Goal: Transaction & Acquisition: Purchase product/service

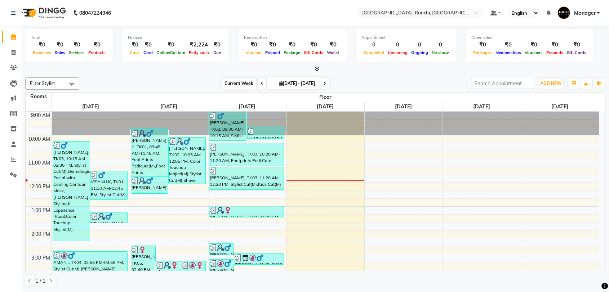
click at [227, 84] on span "Current Week" at bounding box center [239, 83] width 35 height 11
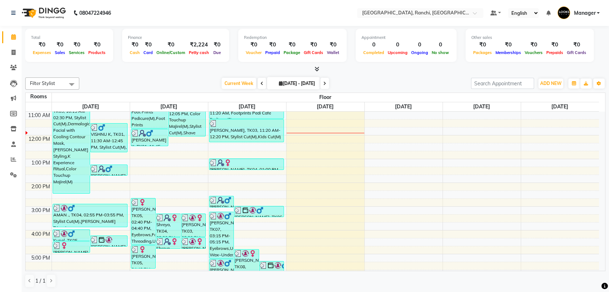
click at [277, 84] on span "[DATE] - [DATE]" at bounding box center [297, 83] width 40 height 5
select select "9"
select select "2025"
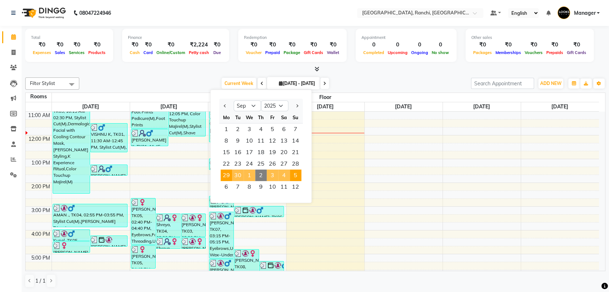
click at [262, 175] on span "2" at bounding box center [261, 176] width 12 height 12
type input "02-10-2025"
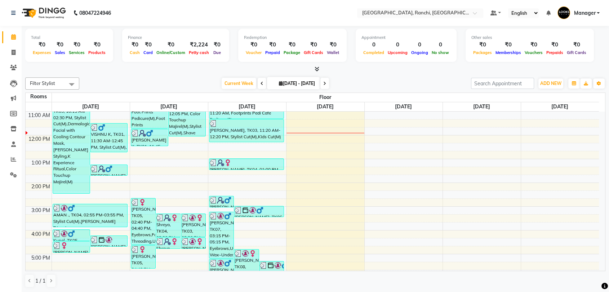
click at [291, 82] on span "[DATE] - [DATE]" at bounding box center [297, 83] width 40 height 5
select select "9"
select select "2025"
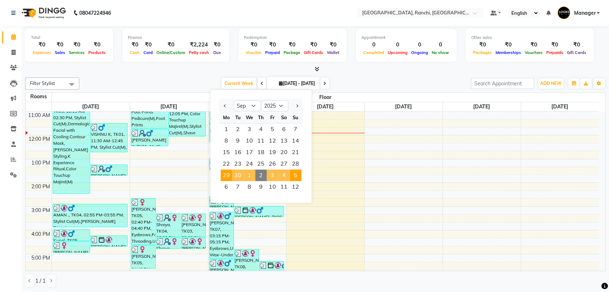
drag, startPoint x: 224, startPoint y: 85, endPoint x: 180, endPoint y: 81, distance: 44.1
click at [180, 82] on div "Current Week 02-10-2025 Jan Feb Mar Apr May Jun Jul Aug Sep Oct Nov Dec 2015 20…" at bounding box center [275, 83] width 384 height 11
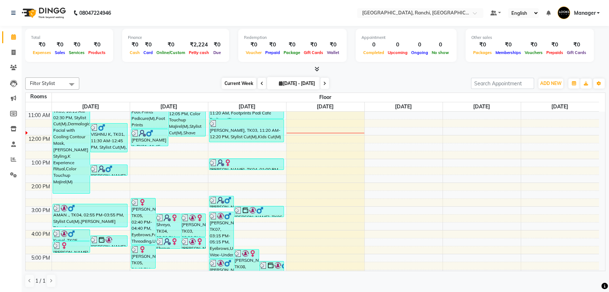
click at [222, 84] on span "Current Week" at bounding box center [239, 83] width 35 height 11
click at [279, 81] on icon at bounding box center [281, 83] width 4 height 4
select select "9"
select select "2025"
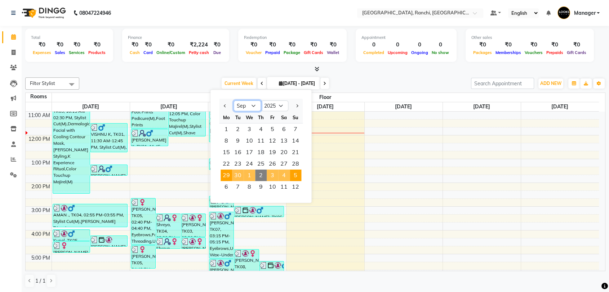
click at [254, 104] on select "Jan Feb Mar Apr May Jun Jul Aug Sep Oct Nov Dec" at bounding box center [246, 105] width 27 height 11
click at [233, 100] on select "Jan Feb Mar Apr May Jun Jul Aug Sep Oct Nov Dec" at bounding box center [246, 105] width 27 height 11
click at [226, 175] on span "29" at bounding box center [226, 176] width 12 height 12
type input "2025-09-29"
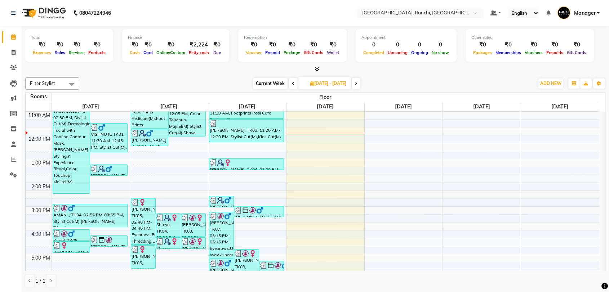
click at [308, 82] on span "[DATE] - [DATE]" at bounding box center [328, 83] width 40 height 5
select select "9"
select select "2025"
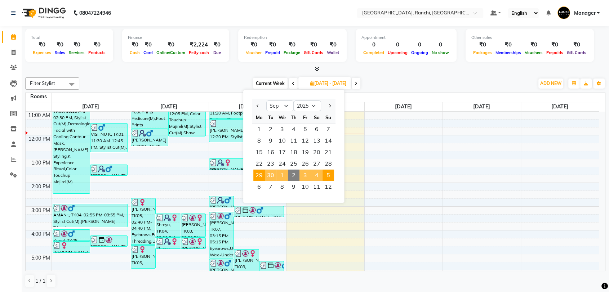
click at [295, 172] on span "2" at bounding box center [294, 176] width 12 height 12
type input "2025-10-02"
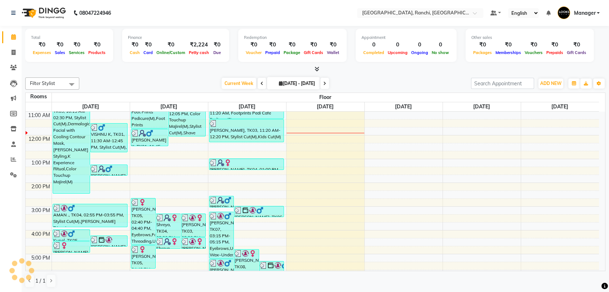
click at [296, 81] on span "[DATE] - [DATE]" at bounding box center [297, 83] width 40 height 5
select select "9"
select select "2025"
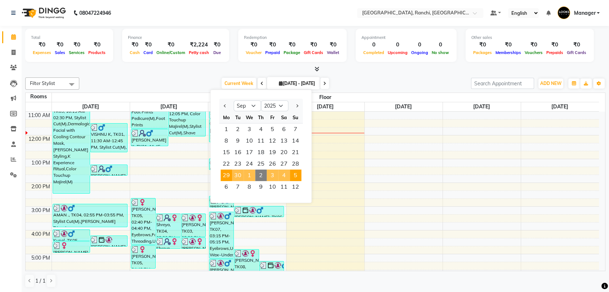
click at [317, 69] on icon at bounding box center [316, 68] width 5 height 5
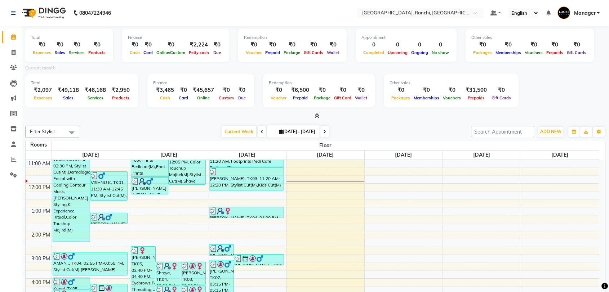
click at [316, 115] on icon at bounding box center [316, 115] width 5 height 5
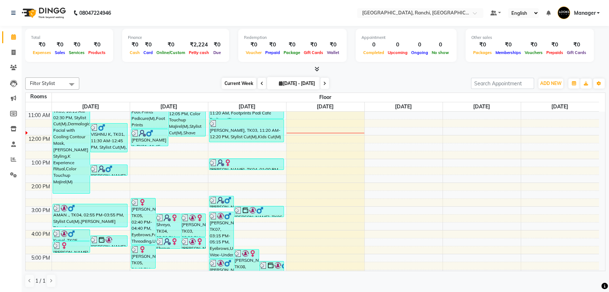
click at [222, 83] on span "Current Week" at bounding box center [239, 83] width 35 height 11
click at [222, 84] on span "Current Week" at bounding box center [239, 83] width 35 height 11
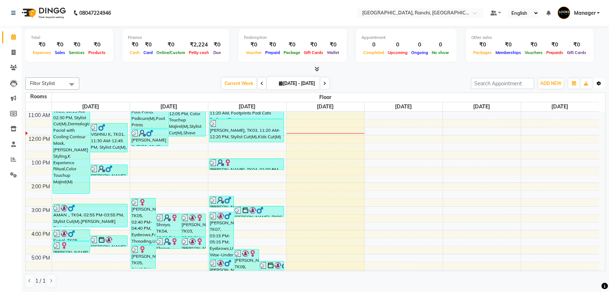
click at [599, 84] on icon "button" at bounding box center [598, 83] width 4 height 4
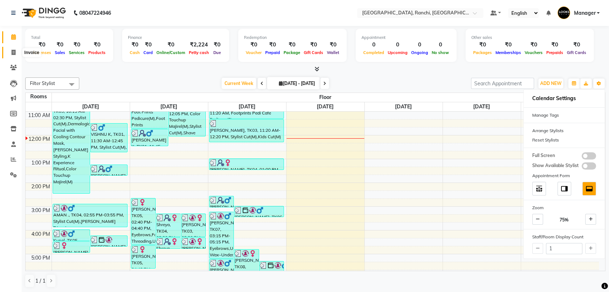
click at [13, 53] on icon at bounding box center [14, 52] width 4 height 5
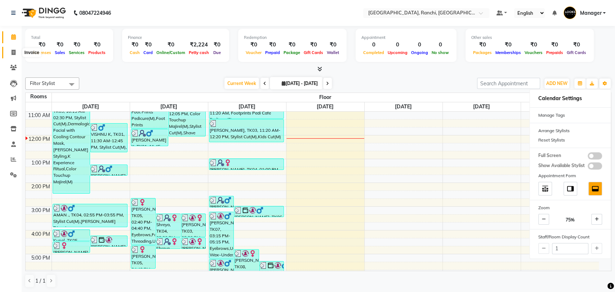
select select "service"
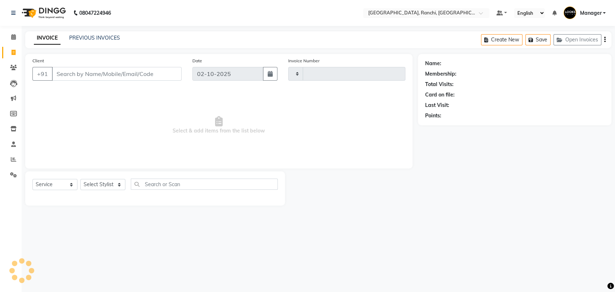
type input "1594"
select select "6463"
click at [119, 70] on input "Client" at bounding box center [117, 74] width 130 height 14
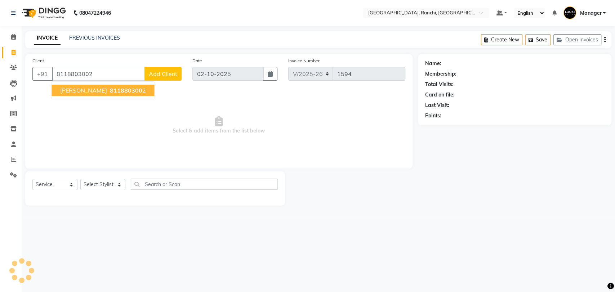
type input "8118803002"
select select "1: Object"
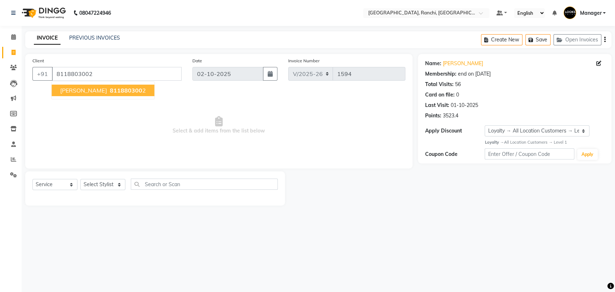
click at [133, 88] on span "811880300" at bounding box center [126, 90] width 32 height 7
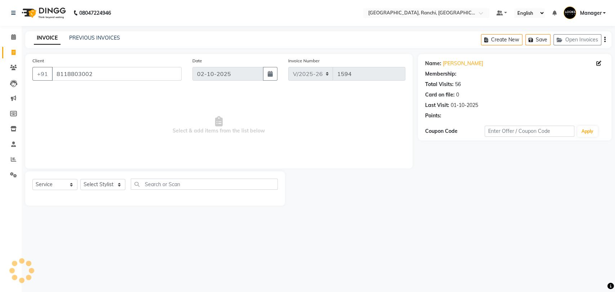
select select "1: Object"
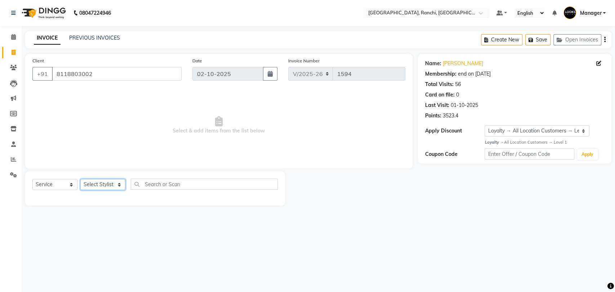
click at [94, 187] on select "Select Stylist Aman Anjana COUNTER_SALES Gautam_pdct Lokesh Manager Pravin Priy…" at bounding box center [102, 184] width 45 height 11
select select "63420"
click at [80, 179] on select "Select Stylist Aman Anjana COUNTER_SALES Gautam_pdct Lokesh Manager Pravin Priy…" at bounding box center [102, 184] width 45 height 11
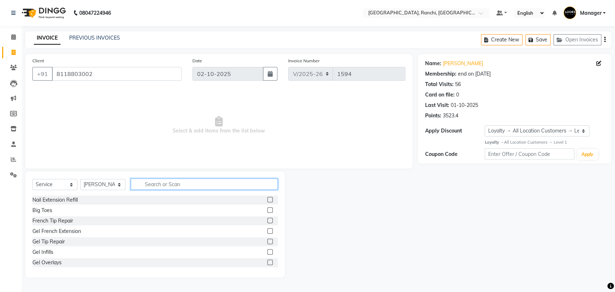
click at [165, 184] on input "text" at bounding box center [204, 184] width 147 height 11
type input "STY"
click at [267, 210] on label at bounding box center [269, 209] width 5 height 5
click at [267, 210] on input "checkbox" at bounding box center [269, 210] width 5 height 5
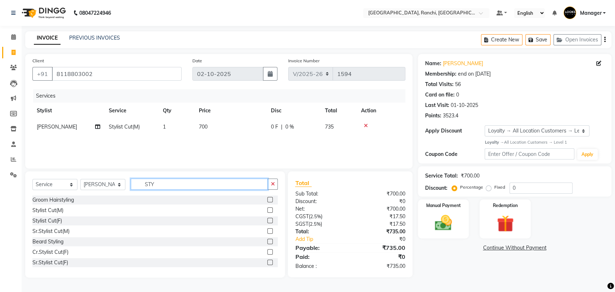
checkbox input "false"
click at [162, 183] on input "STY" at bounding box center [199, 184] width 137 height 11
type input "S"
type input "BEARD"
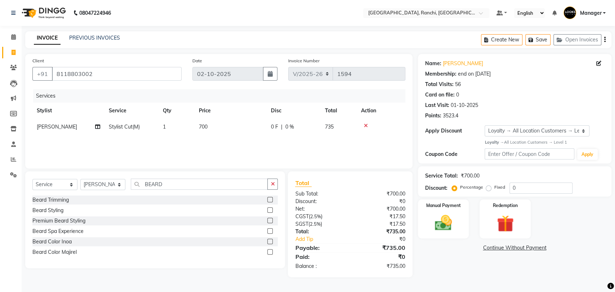
click at [272, 200] on label at bounding box center [269, 199] width 5 height 5
click at [272, 200] on input "checkbox" at bounding box center [269, 200] width 5 height 5
checkbox input "false"
click at [201, 143] on span "500" at bounding box center [203, 143] width 9 height 6
select select "63420"
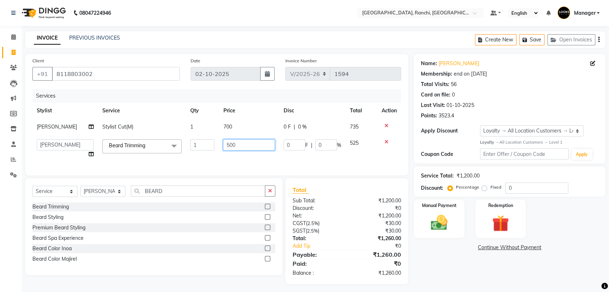
click at [227, 144] on input "500" at bounding box center [249, 144] width 52 height 11
type input "300"
click at [222, 127] on td "700" at bounding box center [249, 127] width 61 height 16
select select "63420"
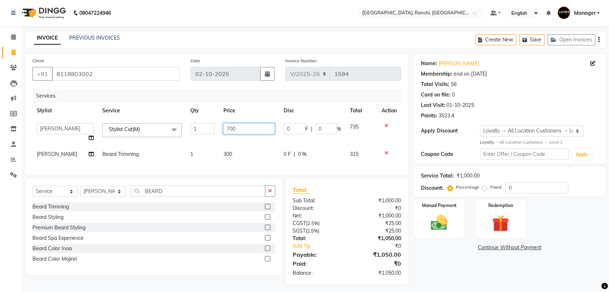
click at [225, 127] on input "700" at bounding box center [249, 128] width 52 height 11
type input "600"
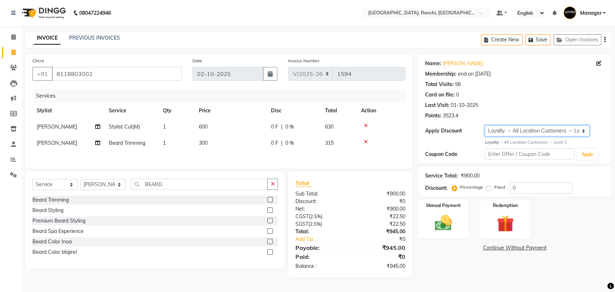
click at [530, 131] on select "Select Membership → MO Membership Card 1000(20%) Loyalty → All Location Custome…" at bounding box center [536, 130] width 104 height 11
click at [530, 190] on input "0" at bounding box center [540, 188] width 63 height 11
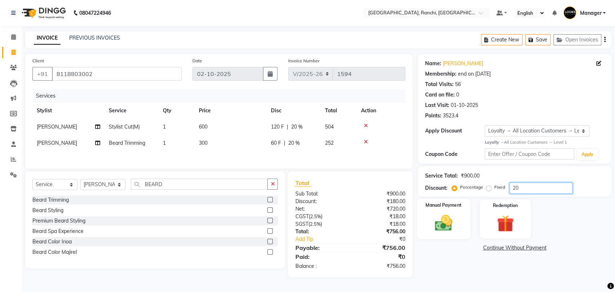
type input "20"
click at [443, 219] on img at bounding box center [443, 223] width 28 height 20
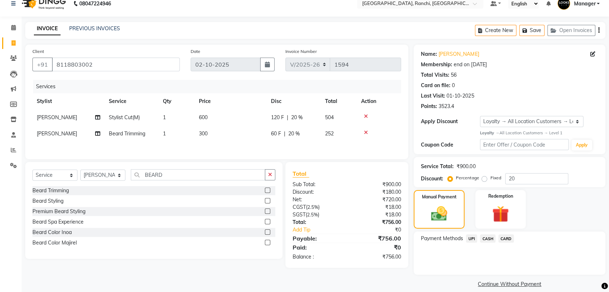
scroll to position [18, 0]
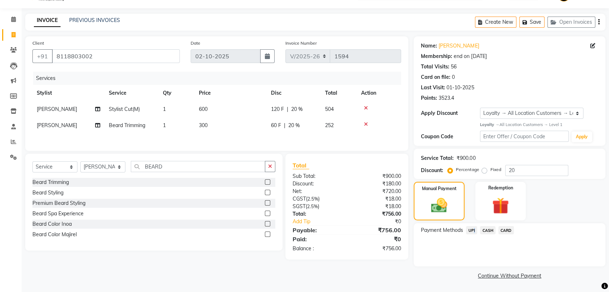
click at [472, 231] on span "UPI" at bounding box center [471, 230] width 11 height 8
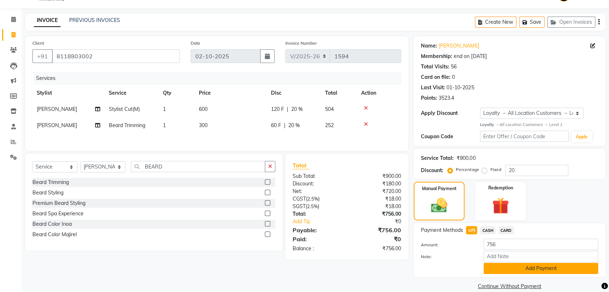
click at [540, 269] on button "Add Payment" at bounding box center [540, 268] width 115 height 11
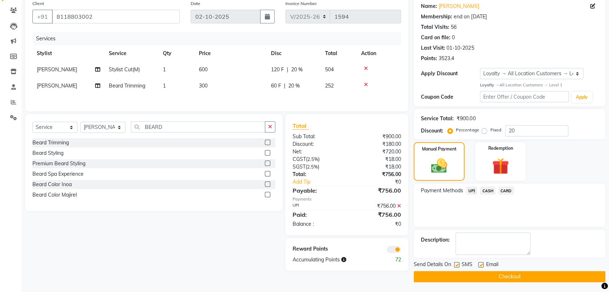
scroll to position [58, 0]
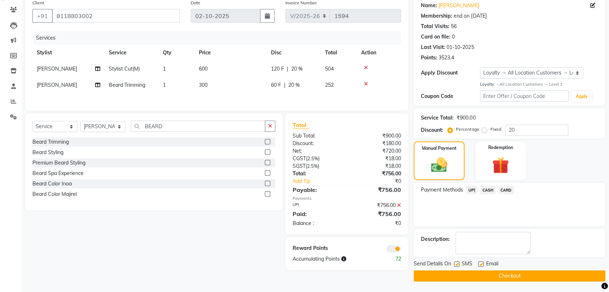
click at [509, 278] on button "Checkout" at bounding box center [510, 276] width 192 height 11
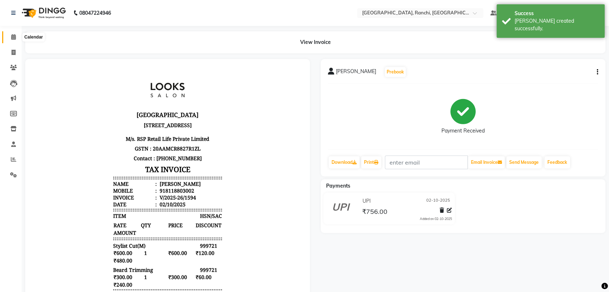
click at [15, 38] on span at bounding box center [13, 37] width 13 height 8
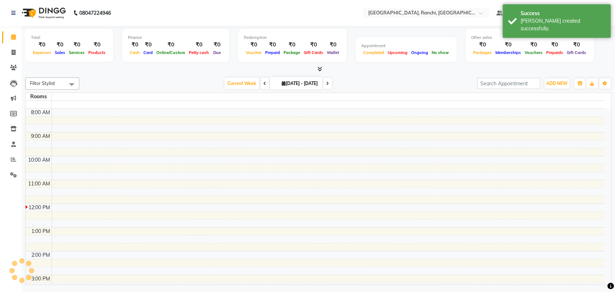
scroll to position [71, 0]
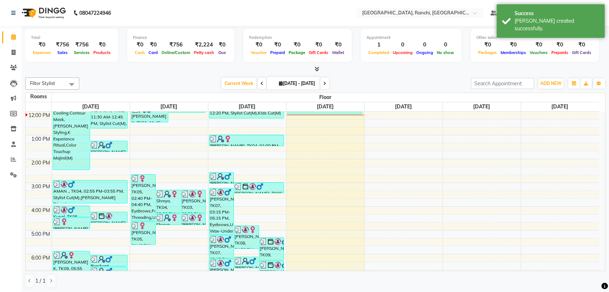
click at [317, 68] on icon at bounding box center [316, 68] width 5 height 5
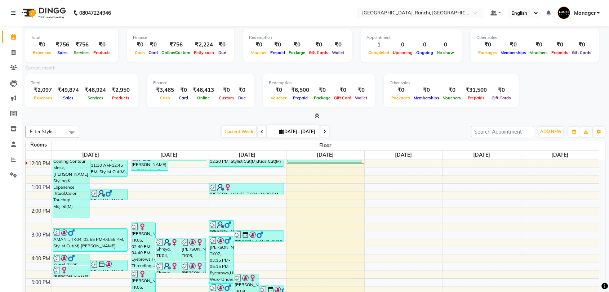
click at [316, 117] on icon at bounding box center [316, 115] width 5 height 5
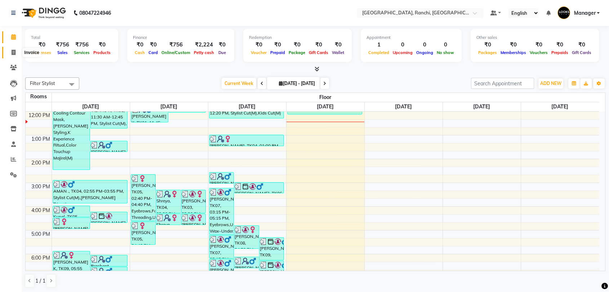
drag, startPoint x: 12, startPoint y: 52, endPoint x: 36, endPoint y: 55, distance: 24.0
click at [13, 52] on icon at bounding box center [14, 52] width 4 height 5
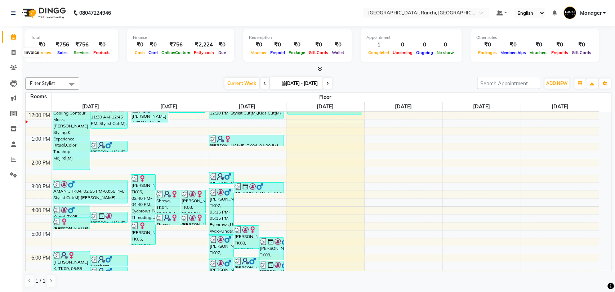
select select "6463"
select select "service"
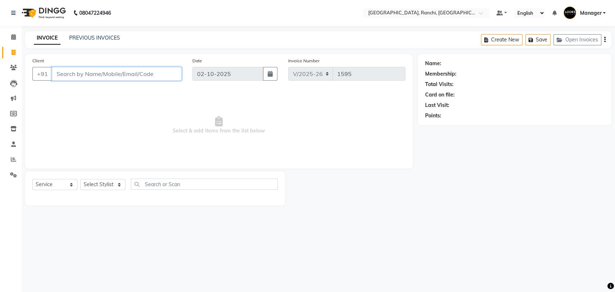
click at [115, 74] on input "Client" at bounding box center [117, 74] width 130 height 14
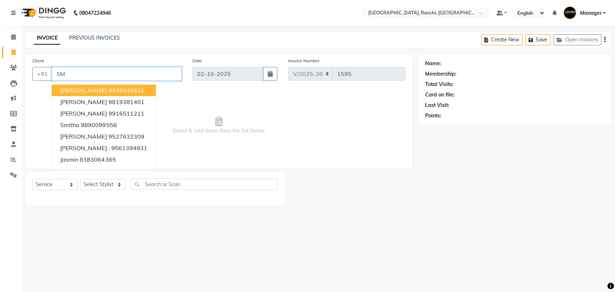
type input "S"
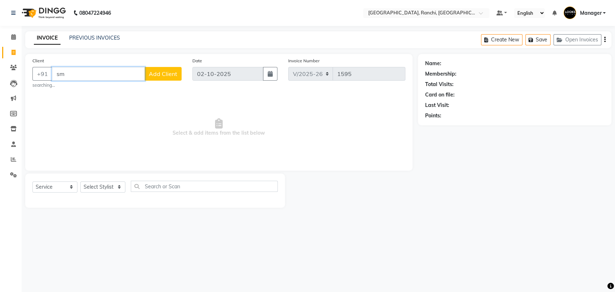
type input "s"
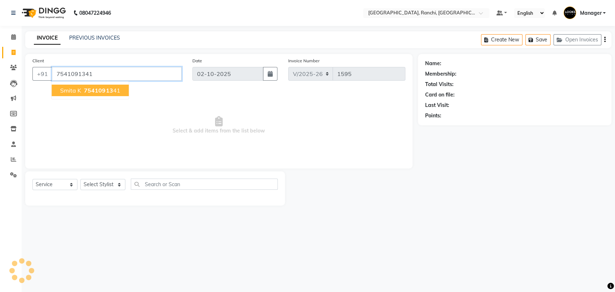
type input "7541091341"
select select "1: Object"
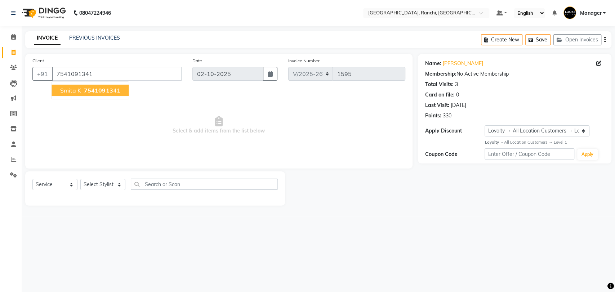
click at [113, 91] on ngb-highlight "75410913 41" at bounding box center [100, 90] width 37 height 7
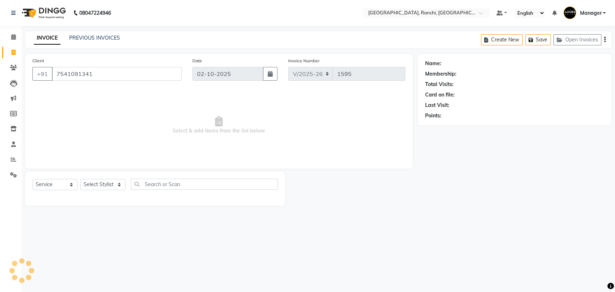
select select "1: Object"
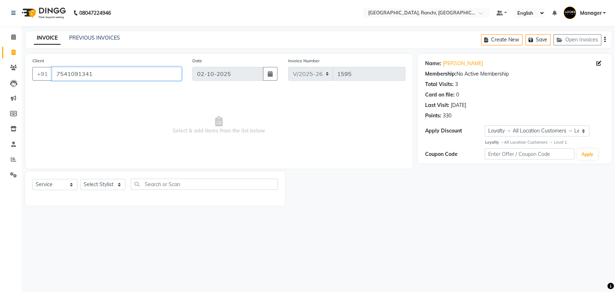
click at [72, 74] on input "7541091341" at bounding box center [117, 74] width 130 height 14
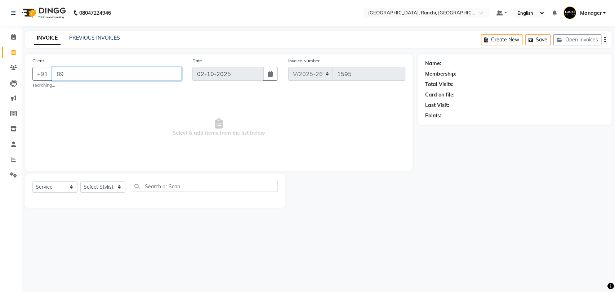
type input "8"
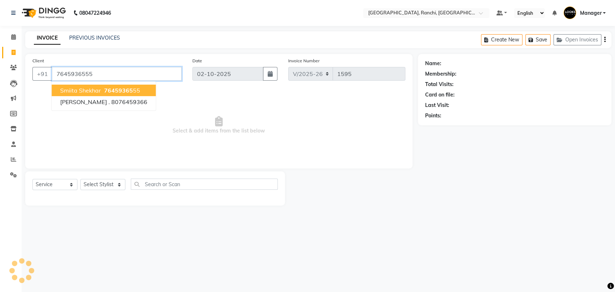
type input "7645936555"
select select "1: Object"
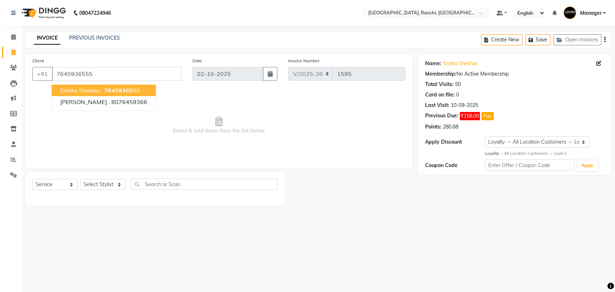
click at [123, 90] on span "76459365" at bounding box center [118, 90] width 29 height 7
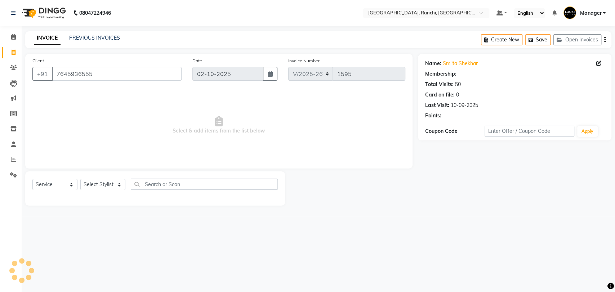
select select "1: Object"
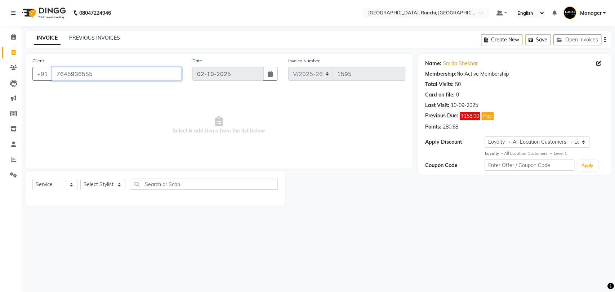
click at [75, 74] on input "7645936555" at bounding box center [117, 74] width 130 height 14
click at [13, 67] on icon at bounding box center [13, 67] width 7 height 5
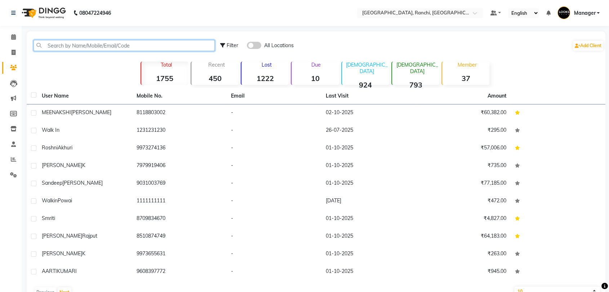
click at [98, 44] on input "text" at bounding box center [123, 45] width 181 height 11
paste input "7645936555"
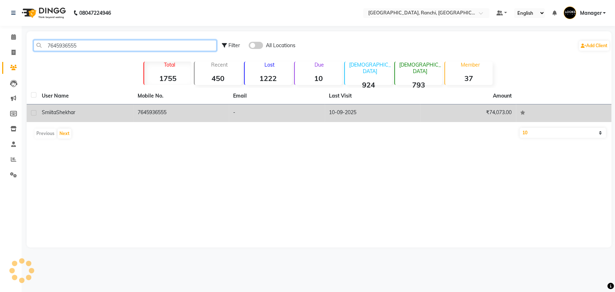
type input "7645936555"
click at [142, 116] on td "7645936555" at bounding box center [181, 113] width 96 height 18
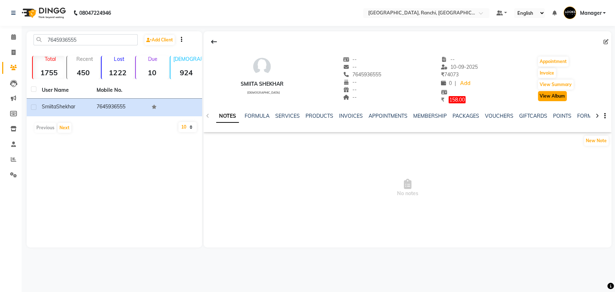
click at [556, 96] on button "View Album" at bounding box center [552, 96] width 29 height 10
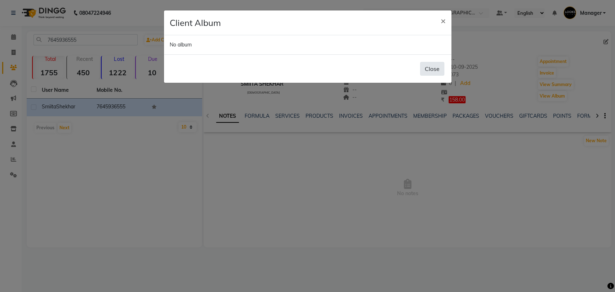
click at [426, 66] on button "Close" at bounding box center [432, 69] width 24 height 14
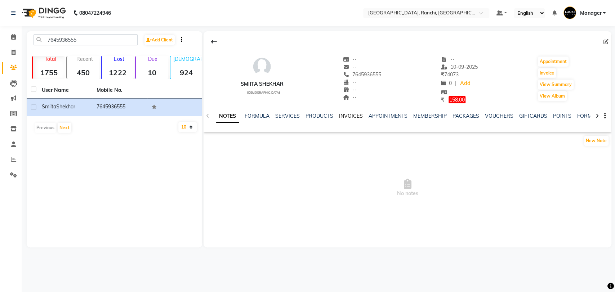
click at [345, 116] on link "INVOICES" at bounding box center [351, 116] width 24 height 6
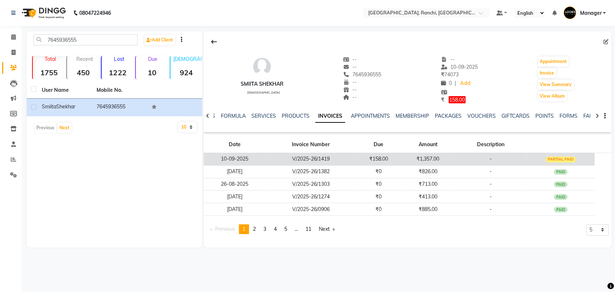
click at [367, 158] on td "₹158.00" at bounding box center [378, 159] width 45 height 13
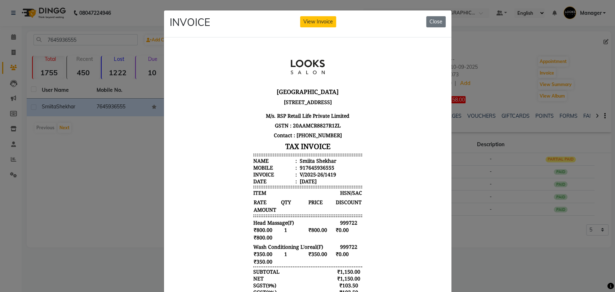
scroll to position [5, 0]
drag, startPoint x: 435, startPoint y: 170, endPoint x: 616, endPoint y: 269, distance: 205.5
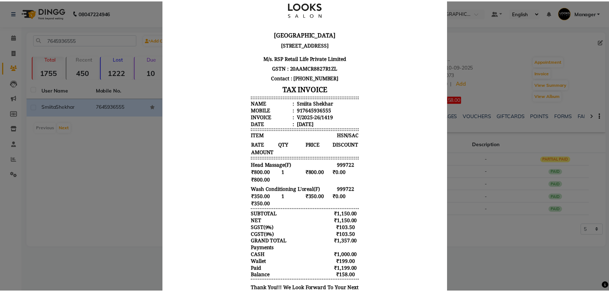
scroll to position [40, 0]
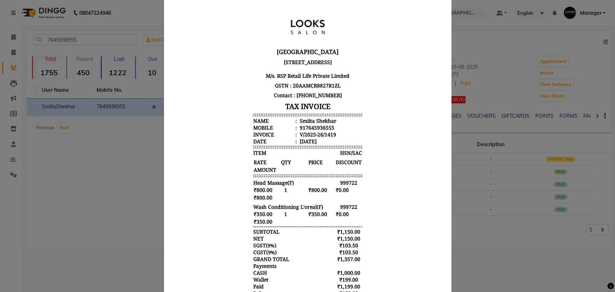
click at [498, 41] on ngb-modal-window "INVOICE View Invoice Close" at bounding box center [307, 146] width 615 height 292
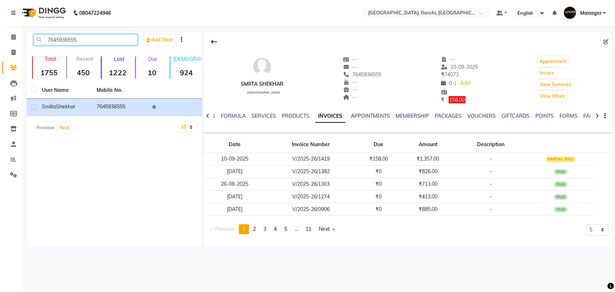
click at [68, 40] on input "7645936555" at bounding box center [85, 39] width 104 height 11
click at [67, 40] on input "7645936555" at bounding box center [85, 39] width 104 height 11
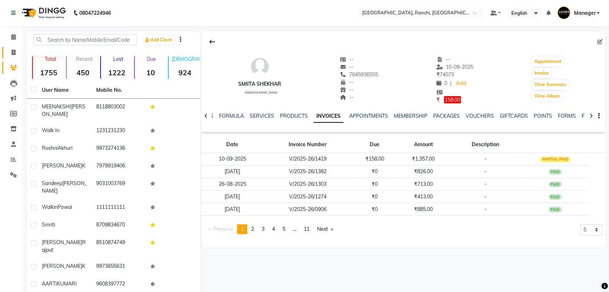
click at [14, 54] on icon at bounding box center [14, 52] width 4 height 5
select select "service"
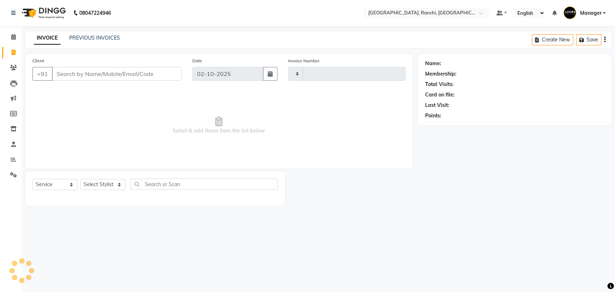
type input "1595"
select select "6463"
click at [77, 75] on input "Client" at bounding box center [117, 74] width 130 height 14
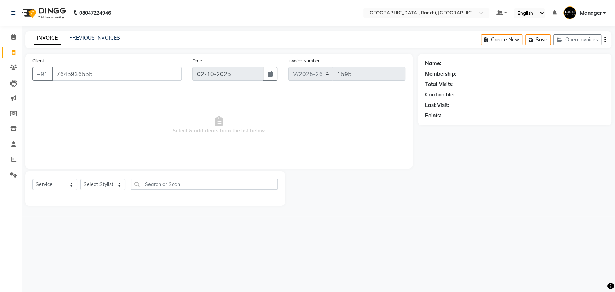
type input "7645936555"
select select "1: Object"
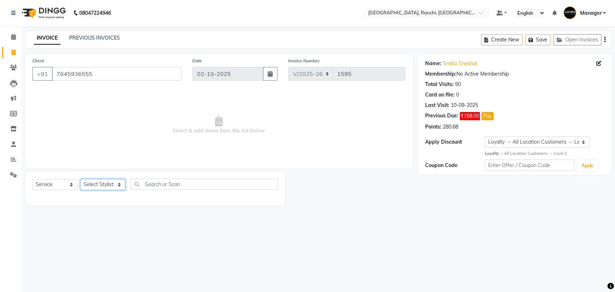
click at [107, 187] on select "Select Stylist Aman Anjana COUNTER_SALES Gautam_pdct Lokesh Manager Pravin Priy…" at bounding box center [102, 184] width 45 height 11
select select "67982"
click at [80, 179] on select "Select Stylist Aman Anjana COUNTER_SALES Gautam_pdct Lokesh Manager Pravin Priy…" at bounding box center [102, 184] width 45 height 11
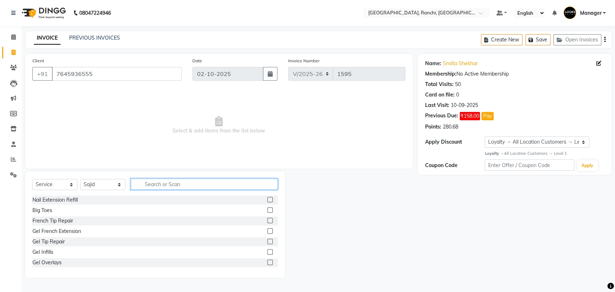
click at [160, 183] on input "text" at bounding box center [204, 184] width 147 height 11
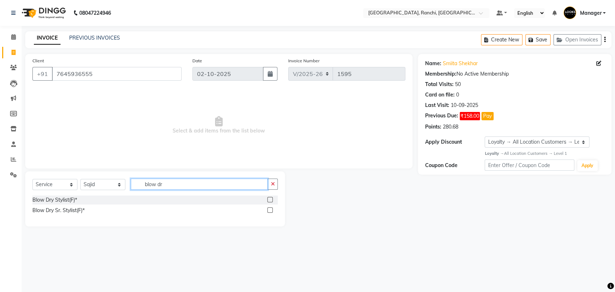
type input "blow dr"
click at [271, 200] on label at bounding box center [269, 199] width 5 height 5
click at [271, 200] on input "checkbox" at bounding box center [269, 200] width 5 height 5
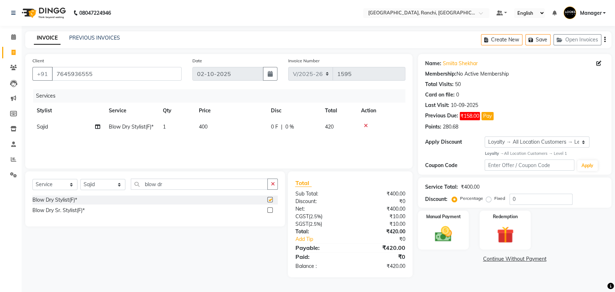
checkbox input "false"
click at [109, 183] on select "Select Stylist Aman Anjana COUNTER_SALES Gautam_pdct Lokesh Manager Pravin Priy…" at bounding box center [102, 184] width 45 height 11
click at [80, 179] on select "Select Stylist Aman Anjana COUNTER_SALES Gautam_pdct Lokesh Manager Pravin Priy…" at bounding box center [102, 184] width 45 height 11
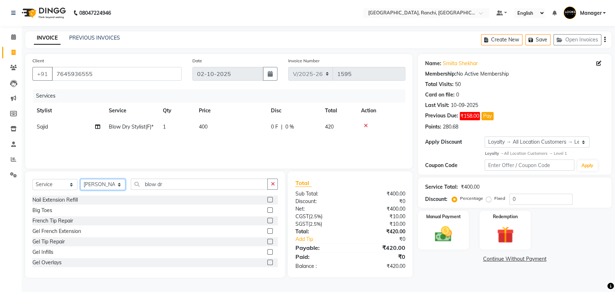
click at [106, 185] on select "Select Stylist Aman Anjana COUNTER_SALES Gautam_pdct Lokesh Manager Pravin Priy…" at bounding box center [102, 184] width 45 height 11
select select "49403"
click at [80, 179] on select "Select Stylist Aman Anjana COUNTER_SALES Gautam_pdct Lokesh Manager Pravin Priy…" at bounding box center [102, 184] width 45 height 11
click at [174, 185] on input "blow dr" at bounding box center [199, 184] width 137 height 11
type input "b"
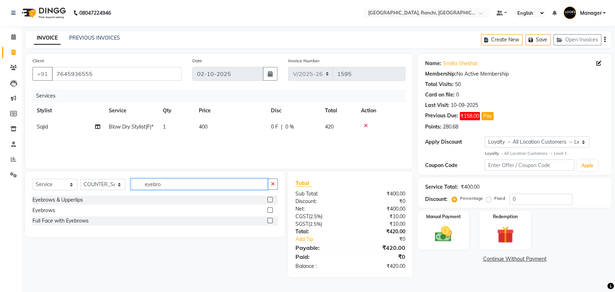
type input "eyebro"
click at [271, 213] on div at bounding box center [269, 211] width 5 height 8
click at [271, 208] on label at bounding box center [269, 209] width 5 height 5
click at [271, 208] on input "checkbox" at bounding box center [269, 210] width 5 height 5
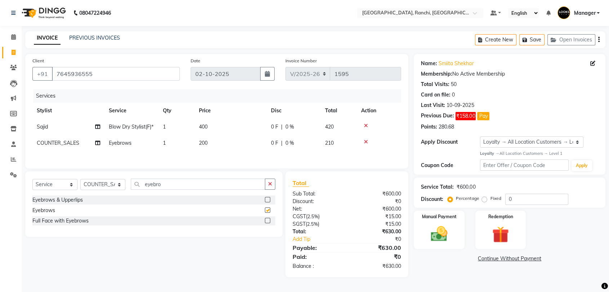
checkbox input "false"
click at [204, 146] on span "200" at bounding box center [203, 143] width 9 height 6
select select "49403"
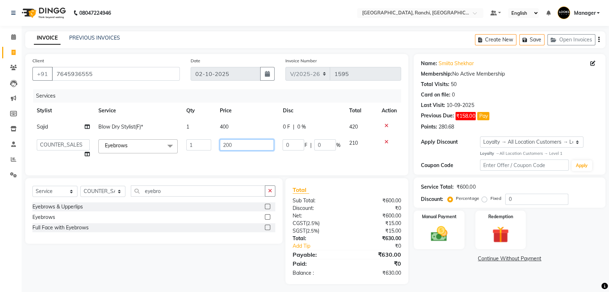
click at [225, 143] on input "200" at bounding box center [247, 144] width 54 height 11
type input "100"
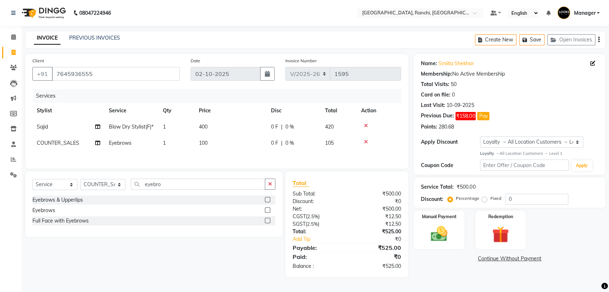
click at [257, 160] on div "Services Stylist Service Qty Price Disc Total Action Sajid Blow Dry Stylist(F)*…" at bounding box center [216, 125] width 368 height 72
click at [520, 140] on select "Select Loyalty → All Location Customers → Level 1" at bounding box center [531, 142] width 103 height 11
click at [527, 115] on div "Previous Due: ₹158.00 Pay" at bounding box center [509, 116] width 177 height 8
click at [536, 40] on button "Save" at bounding box center [531, 39] width 25 height 11
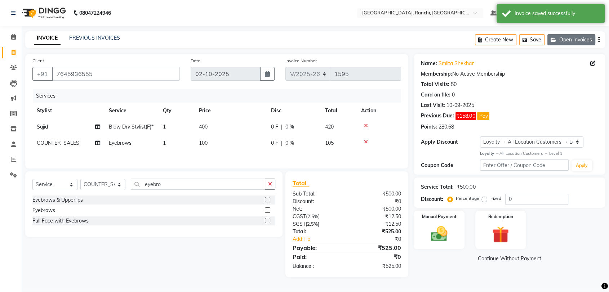
click at [576, 39] on button "Open Invoices" at bounding box center [571, 39] width 48 height 11
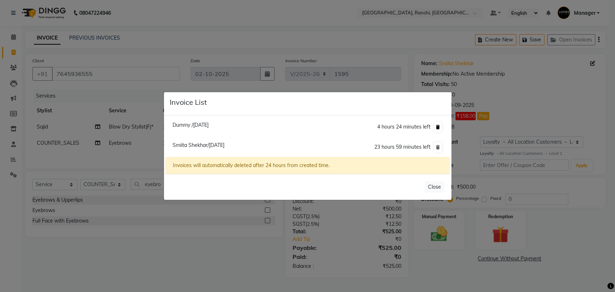
click at [438, 128] on icon at bounding box center [438, 127] width 4 height 4
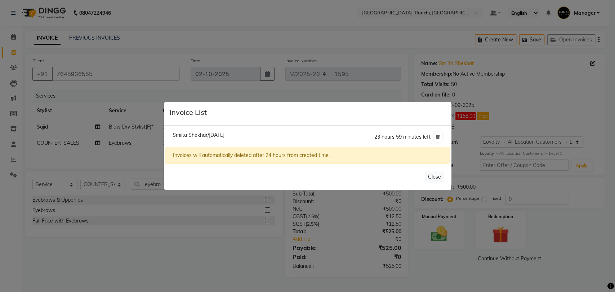
click at [181, 18] on ngb-modal-window "Invoice List Smiita Shekhar/02 October 2025 23 hours 59 minutes left Invoices w…" at bounding box center [307, 146] width 615 height 292
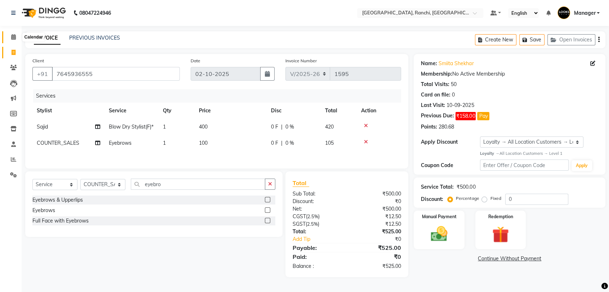
click at [12, 38] on icon at bounding box center [13, 36] width 5 height 5
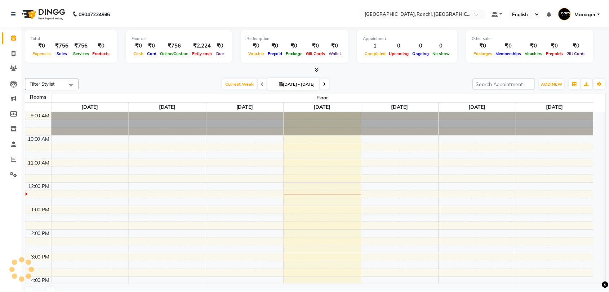
scroll to position [71, 0]
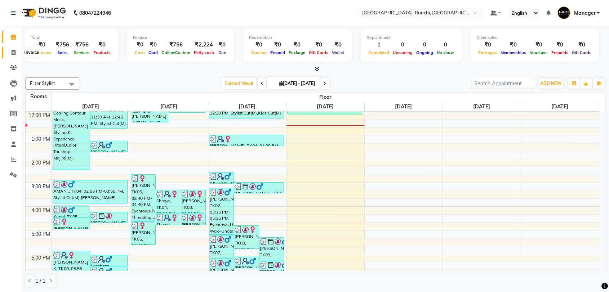
drag, startPoint x: 14, startPoint y: 51, endPoint x: 20, endPoint y: 53, distance: 6.0
click at [14, 51] on icon at bounding box center [14, 52] width 4 height 5
select select "service"
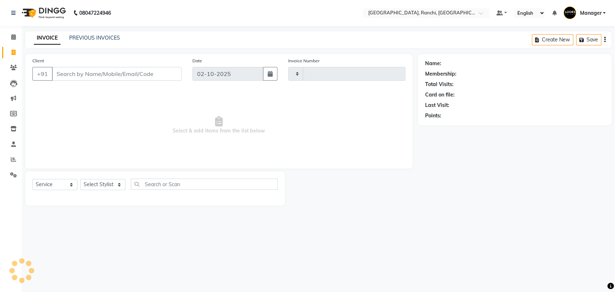
type input "1595"
select select "6463"
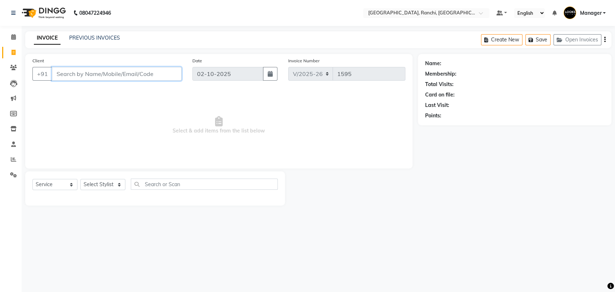
click at [91, 71] on input "Client" at bounding box center [117, 74] width 130 height 14
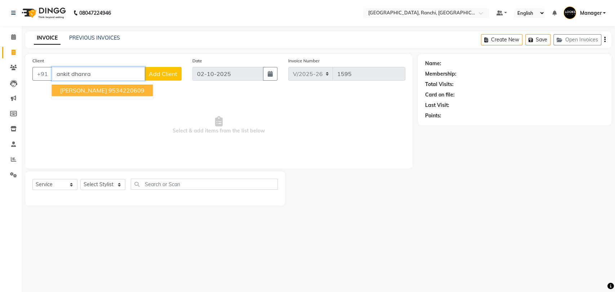
click at [98, 92] on span "ANKIT DHANRAJ" at bounding box center [83, 90] width 46 height 7
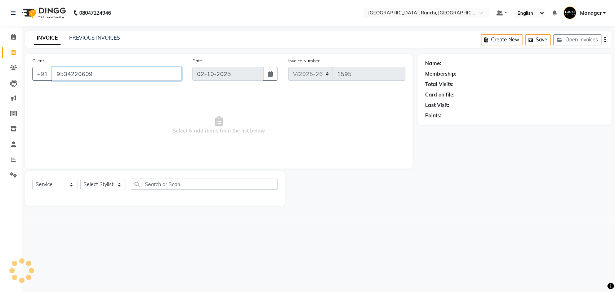
type input "9534220609"
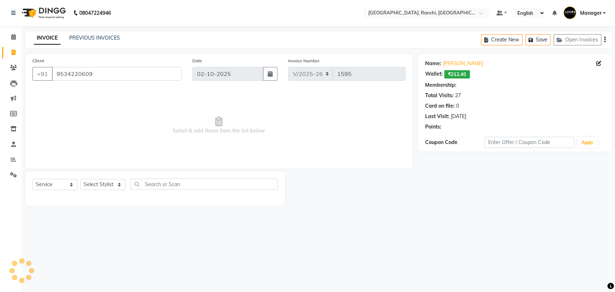
select select "1: Object"
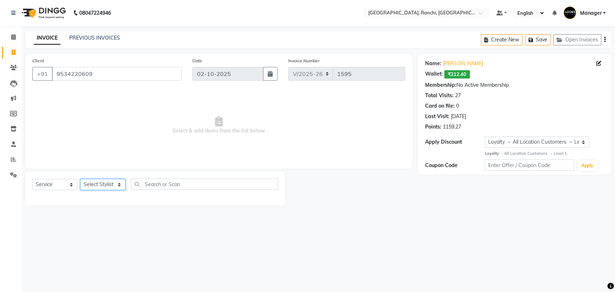
click at [102, 186] on select "Select Stylist Aman Anjana COUNTER_SALES Gautam_pdct Lokesh Manager Pravin Priy…" at bounding box center [102, 184] width 45 height 11
select select "83274"
click at [80, 179] on select "Select Stylist Aman Anjana COUNTER_SALES Gautam_pdct Lokesh Manager Pravin Priy…" at bounding box center [102, 184] width 45 height 11
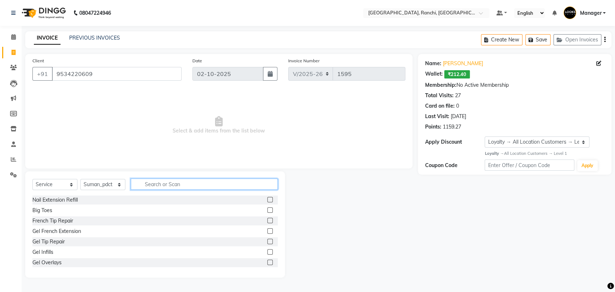
click at [178, 184] on input "text" at bounding box center [204, 184] width 147 height 11
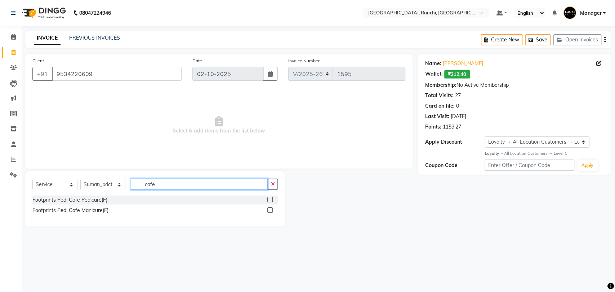
type input "cafe"
click at [269, 200] on label at bounding box center [269, 199] width 5 height 5
click at [269, 200] on input "checkbox" at bounding box center [269, 200] width 5 height 5
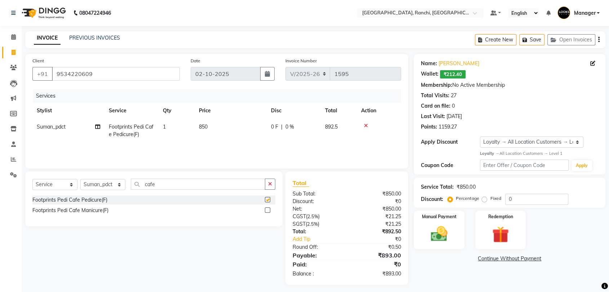
checkbox input "false"
click at [182, 183] on input "cafe" at bounding box center [198, 184] width 134 height 11
type input "c"
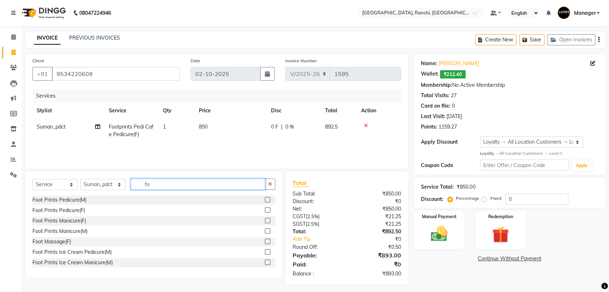
type input "f"
type input "c"
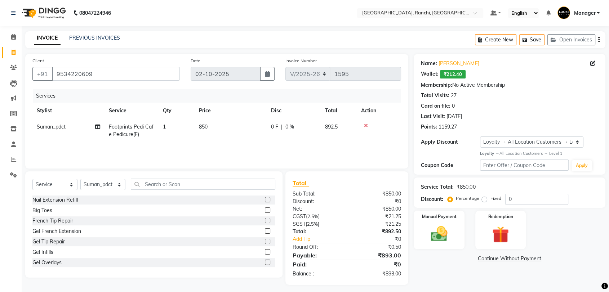
click at [230, 165] on div "Client +91 9534220609 Date 02-10-2025 Invoice Number V/2025 V/2025-26 1595 Serv…" at bounding box center [216, 111] width 383 height 115
click at [533, 142] on select "Select Loyalty → All Location Customers → Level 1" at bounding box center [531, 142] width 103 height 11
click at [543, 108] on div "Card on file: 0" at bounding box center [509, 106] width 177 height 8
click at [441, 234] on img at bounding box center [439, 234] width 28 height 20
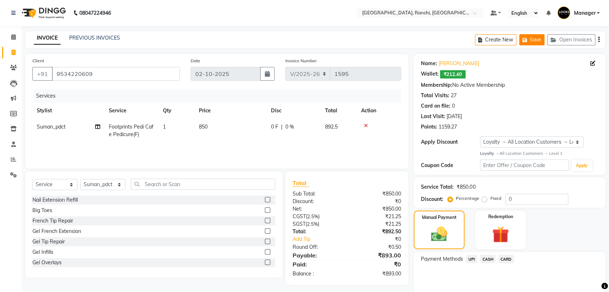
click at [531, 39] on button "Save" at bounding box center [531, 39] width 25 height 11
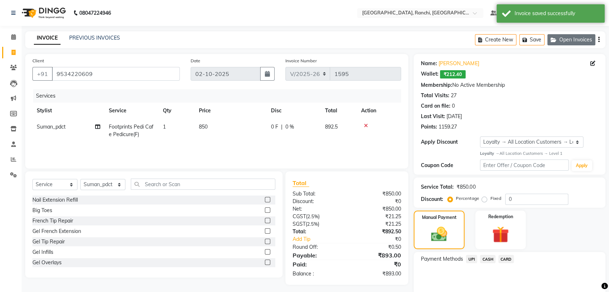
click at [568, 38] on button "Open Invoices" at bounding box center [571, 39] width 48 height 11
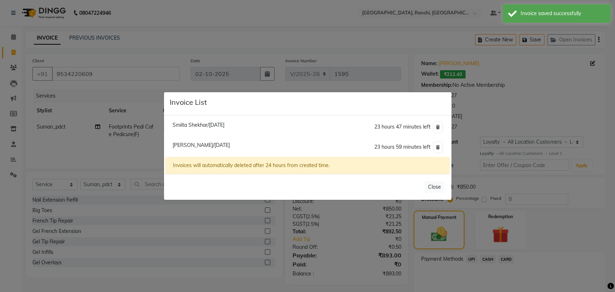
click at [218, 127] on span "Smiita Shekhar/02 October 2025" at bounding box center [199, 125] width 52 height 6
type input "7645936555"
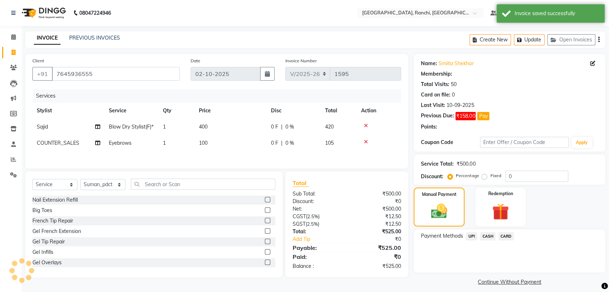
select select "1: Object"
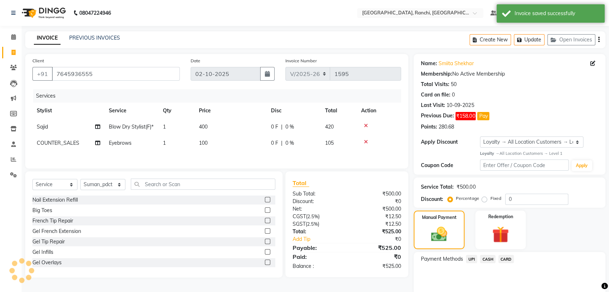
select select
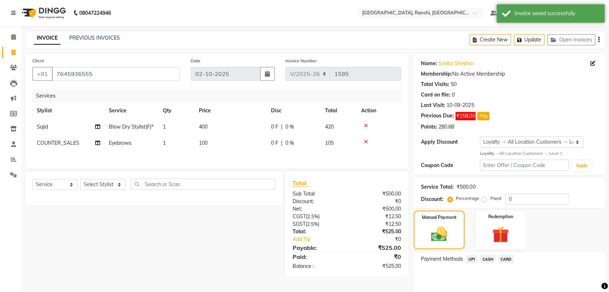
click at [127, 146] on span "Eyebrows" at bounding box center [120, 143] width 23 height 6
select select "49403"
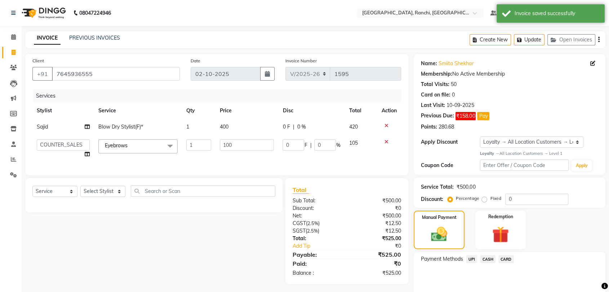
click at [170, 147] on span at bounding box center [170, 146] width 14 height 14
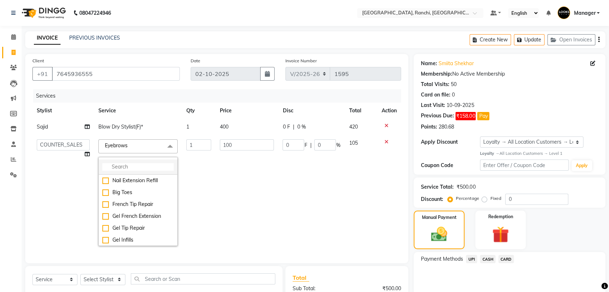
click at [143, 163] on input "multiselect-search" at bounding box center [137, 167] width 71 height 8
type input "eye"
click at [103, 193] on div "Eyebrows & Upperlips" at bounding box center [137, 193] width 71 height 8
checkbox input "true"
checkbox input "false"
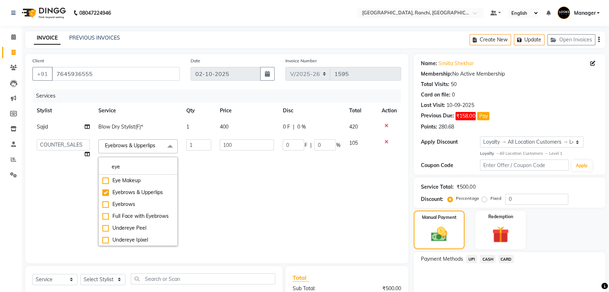
click at [227, 178] on td "100" at bounding box center [246, 192] width 63 height 115
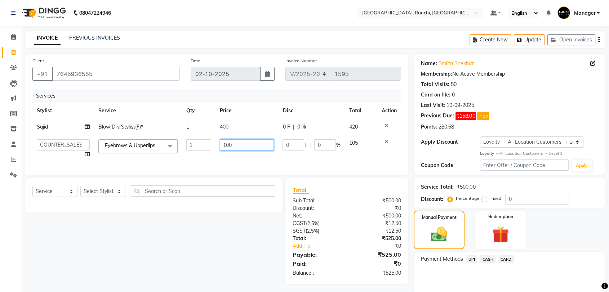
click at [228, 143] on input "100" at bounding box center [247, 144] width 54 height 11
type input "170"
click at [286, 157] on td "0 F | 0 %" at bounding box center [311, 148] width 66 height 27
select select "49403"
click at [503, 222] on div "Redemption" at bounding box center [500, 230] width 53 height 40
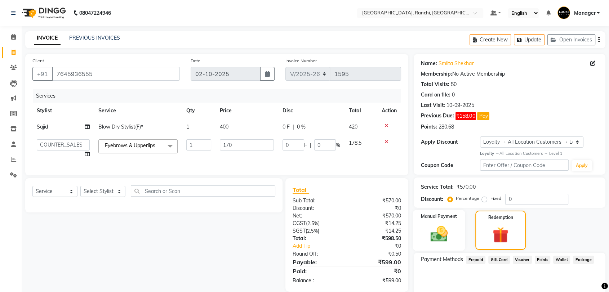
click at [444, 225] on img at bounding box center [439, 234] width 28 height 20
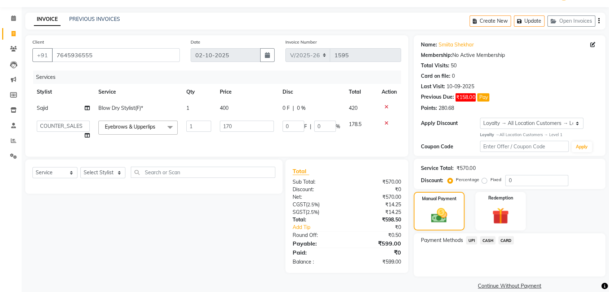
scroll to position [29, 0]
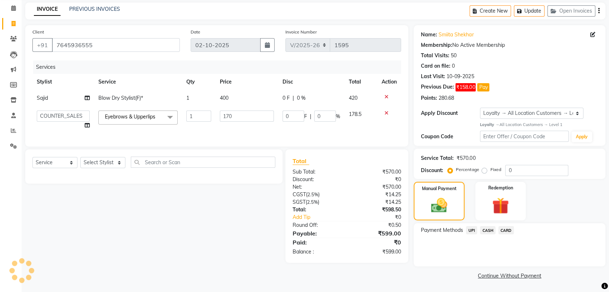
click at [488, 231] on span "CASH" at bounding box center [487, 230] width 15 height 8
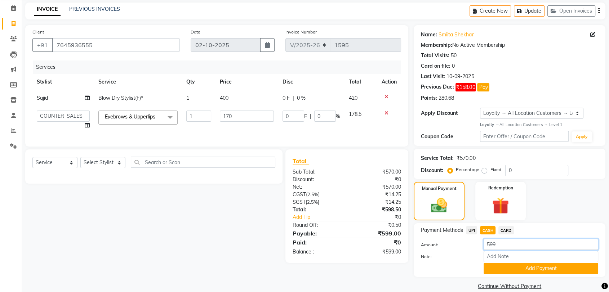
click at [505, 241] on input "599" at bounding box center [540, 244] width 115 height 11
type input "5"
type input "500"
click at [537, 269] on button "Add Payment" at bounding box center [540, 268] width 115 height 11
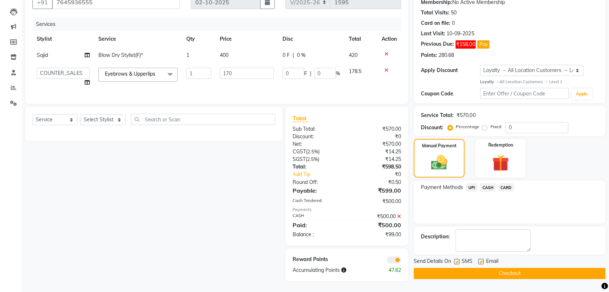
scroll to position [77, 0]
click at [503, 269] on button "Checkout" at bounding box center [510, 273] width 192 height 11
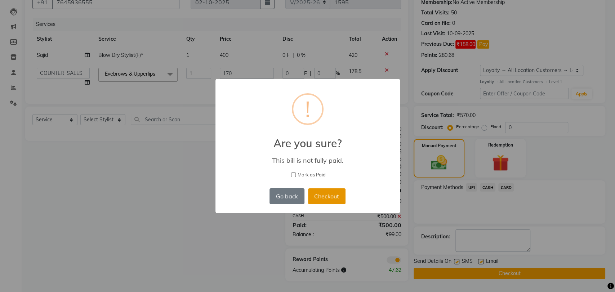
click at [330, 195] on button "Checkout" at bounding box center [326, 196] width 37 height 16
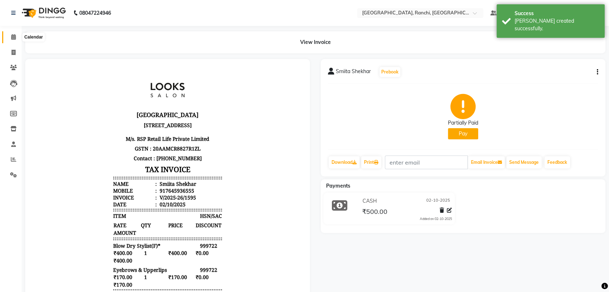
click at [11, 34] on icon at bounding box center [13, 36] width 5 height 5
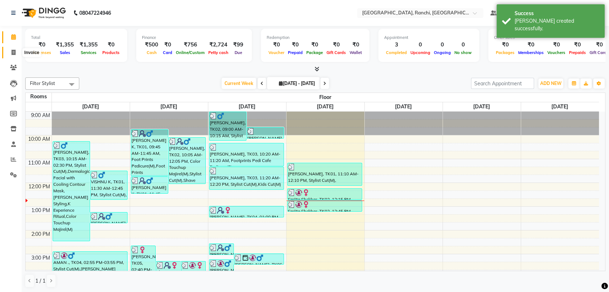
click at [13, 54] on icon at bounding box center [14, 52] width 4 height 5
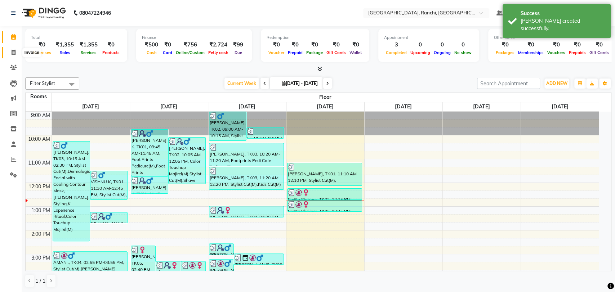
select select "6463"
select select "service"
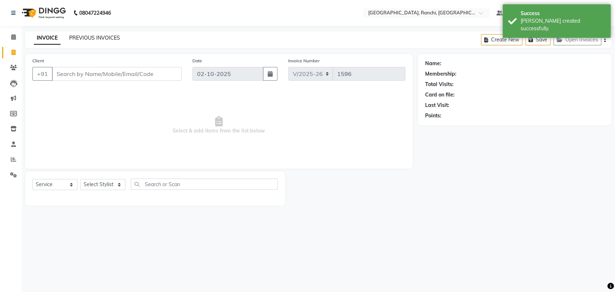
click at [99, 35] on link "PREVIOUS INVOICES" at bounding box center [94, 38] width 51 height 6
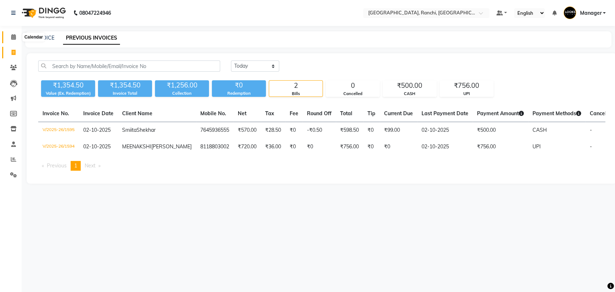
click at [15, 39] on icon at bounding box center [13, 36] width 5 height 5
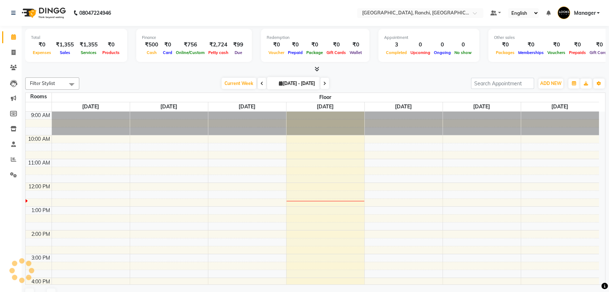
scroll to position [71, 0]
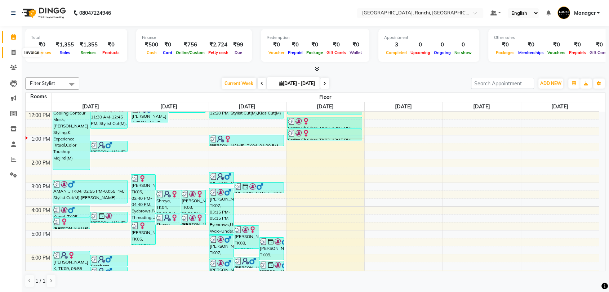
click at [15, 52] on icon at bounding box center [14, 52] width 4 height 5
select select "service"
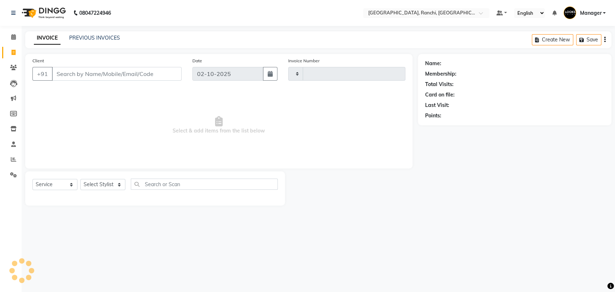
type input "1596"
select select "6463"
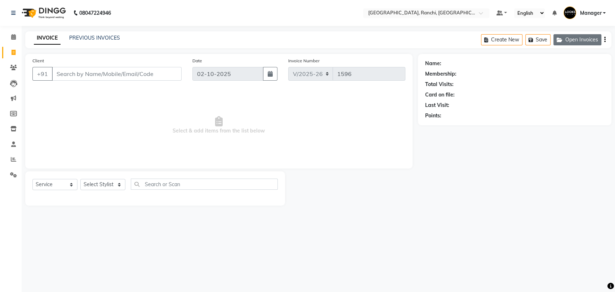
click at [571, 38] on button "Open Invoices" at bounding box center [577, 39] width 48 height 11
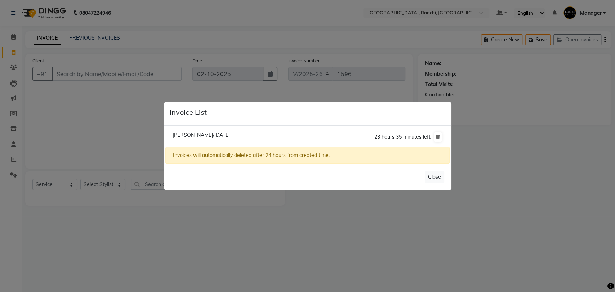
click at [200, 137] on span "Ankit Dhanraj/02 October 2025" at bounding box center [201, 135] width 57 height 6
type input "9534220609"
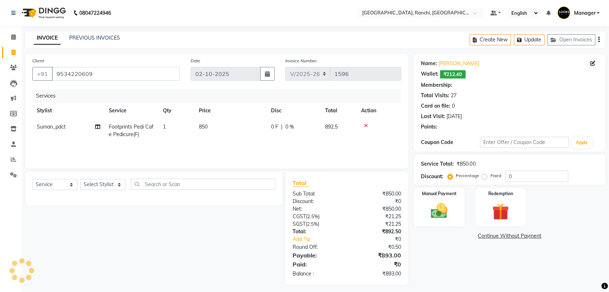
select select "1: Object"
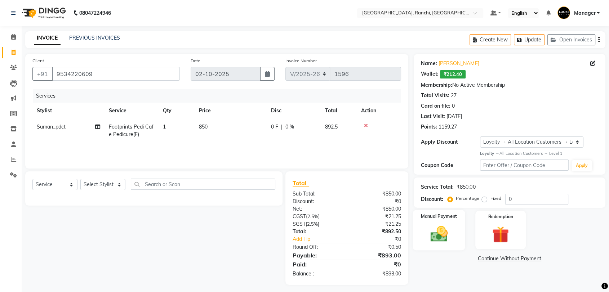
click at [436, 237] on img at bounding box center [439, 234] width 28 height 20
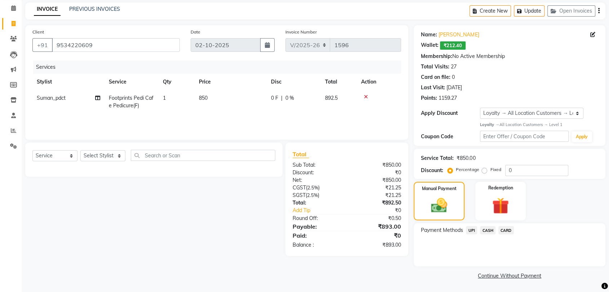
scroll to position [29, 0]
click at [472, 231] on span "UPI" at bounding box center [471, 230] width 11 height 8
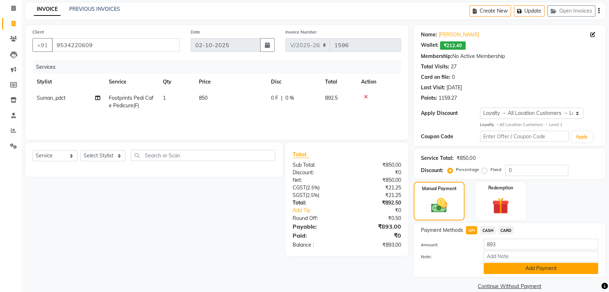
click at [516, 269] on button "Add Payment" at bounding box center [540, 268] width 115 height 11
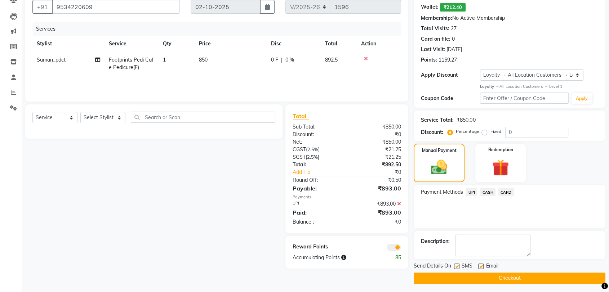
scroll to position [69, 0]
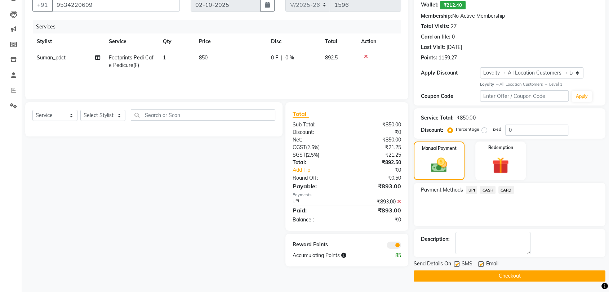
click at [524, 275] on button "Checkout" at bounding box center [510, 276] width 192 height 11
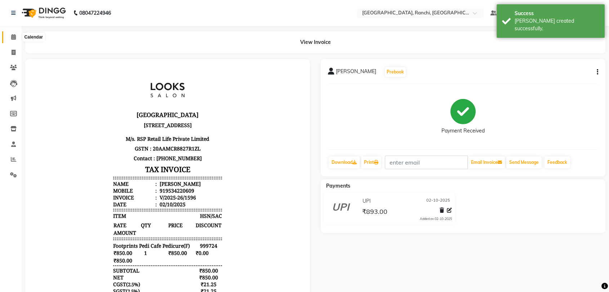
click at [12, 39] on icon at bounding box center [13, 36] width 5 height 5
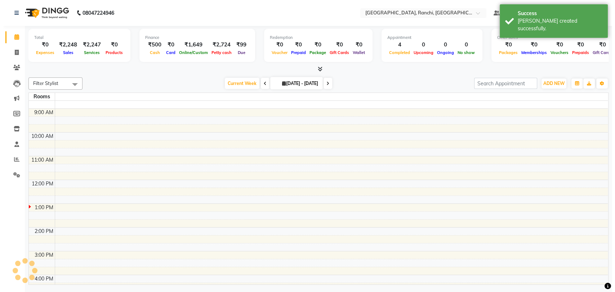
scroll to position [95, 0]
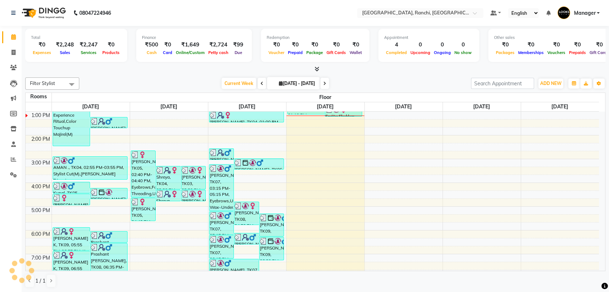
click at [506, 70] on div at bounding box center [315, 70] width 580 height 8
click at [14, 53] on icon at bounding box center [14, 52] width 4 height 5
select select "service"
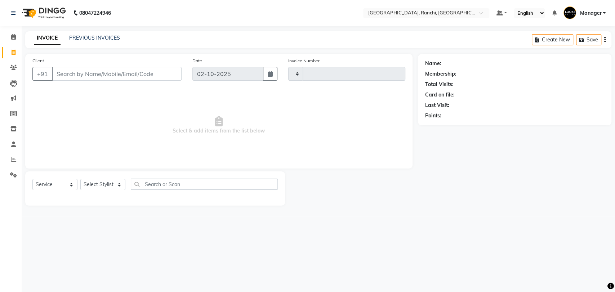
type input "1597"
select select "6463"
click at [138, 73] on input "Client" at bounding box center [117, 74] width 130 height 14
type input "8298125431"
click at [165, 73] on span "Add Client" at bounding box center [163, 73] width 28 height 7
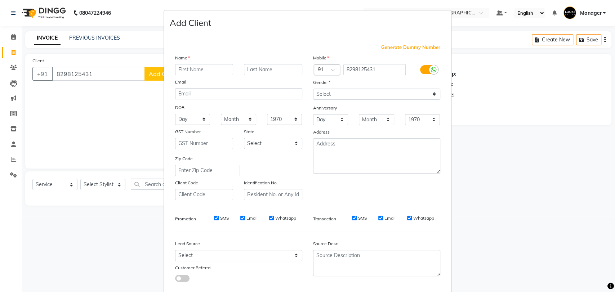
click at [213, 69] on input "text" at bounding box center [204, 69] width 58 height 11
click at [141, 121] on ngb-modal-window "Add Client Generate Dummy Number Name Email DOB Day 01 02 03 04 05 06 07 08 09 …" at bounding box center [307, 146] width 615 height 292
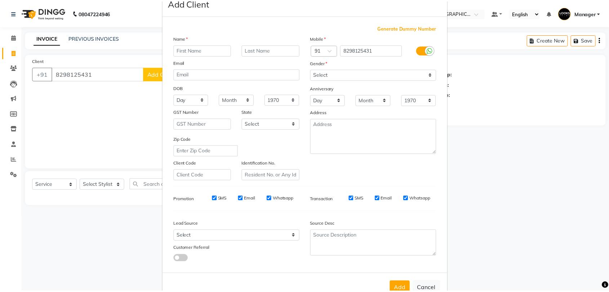
scroll to position [39, 0]
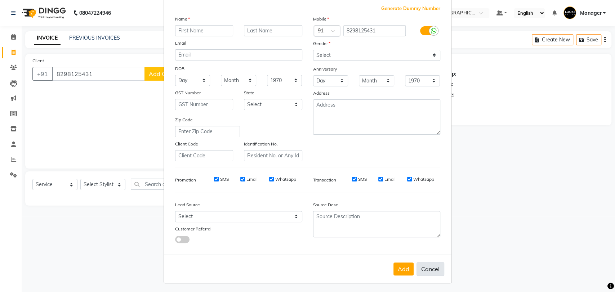
click at [425, 270] on button "Cancel" at bounding box center [430, 269] width 28 height 14
select select
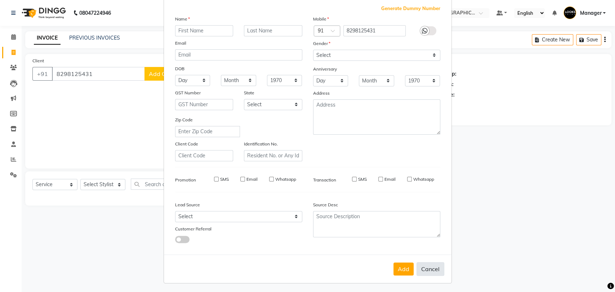
select select
checkbox input "false"
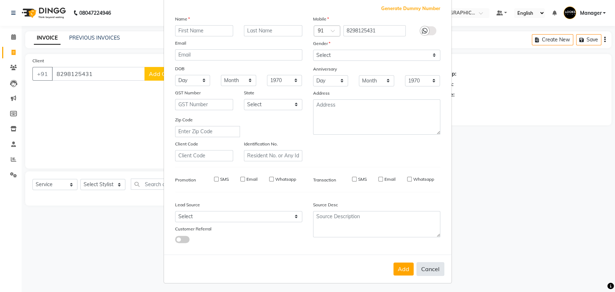
checkbox input "false"
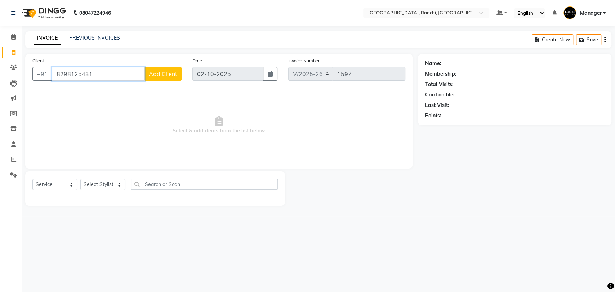
click at [72, 73] on input "8298125431" at bounding box center [98, 74] width 93 height 14
click at [97, 92] on button "Punam Tirkey 8709966 974" at bounding box center [103, 91] width 103 height 12
type input "8709966974"
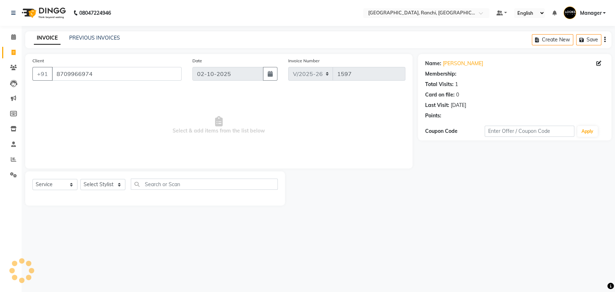
select select "1: Object"
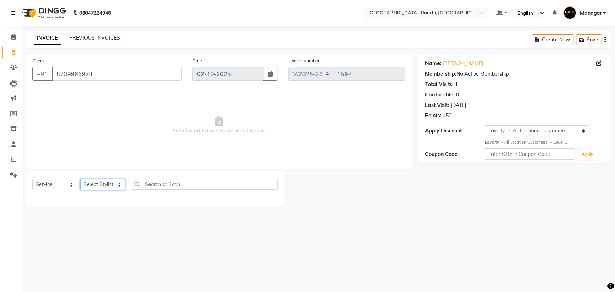
click at [105, 185] on select "Select Stylist Aman Anjana COUNTER_SALES Gautam_pdct Lokesh Manager Pravin Priy…" at bounding box center [102, 184] width 45 height 11
select select "67982"
click at [80, 179] on select "Select Stylist Aman Anjana COUNTER_SALES Gautam_pdct Lokesh Manager Pravin Priy…" at bounding box center [102, 184] width 45 height 11
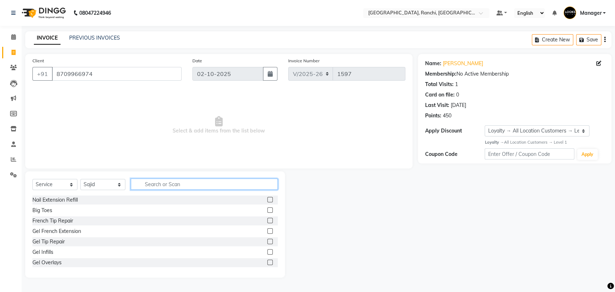
click at [162, 186] on input "text" at bounding box center [204, 184] width 147 height 11
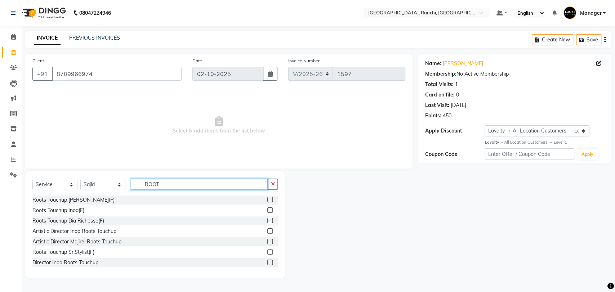
type input "ROOT"
click at [267, 198] on label at bounding box center [269, 199] width 5 height 5
click at [267, 198] on input "checkbox" at bounding box center [269, 200] width 5 height 5
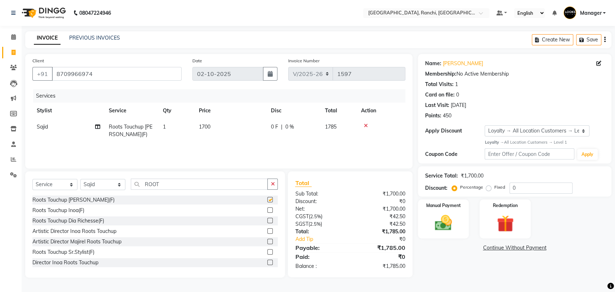
checkbox input "false"
click at [206, 124] on span "1700" at bounding box center [205, 127] width 12 height 6
select select "67982"
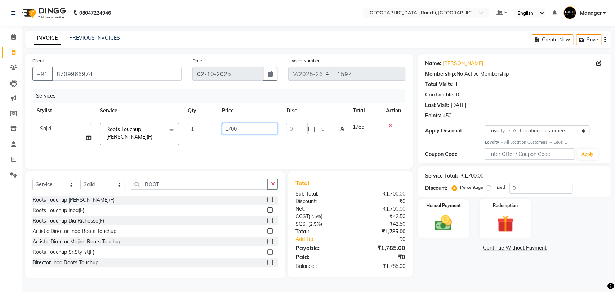
click at [231, 128] on input "1700" at bounding box center [250, 128] width 56 height 11
type input "1300"
click at [265, 153] on div "Services Stylist Service Qty Price Disc Total Action Aman Anjana COUNTER_SALES …" at bounding box center [218, 125] width 373 height 72
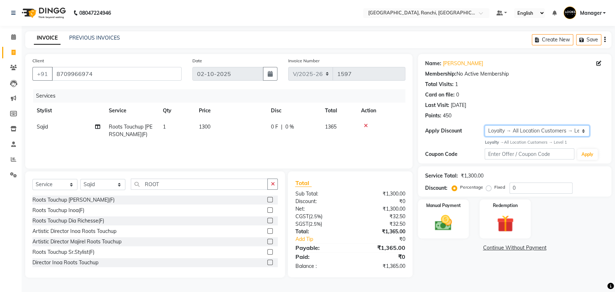
click at [537, 132] on select "Select Loyalty → All Location Customers → Level 1" at bounding box center [536, 130] width 104 height 11
click at [550, 94] on div "Card on file: 0" at bounding box center [514, 95] width 179 height 8
click at [450, 219] on img at bounding box center [443, 223] width 28 height 20
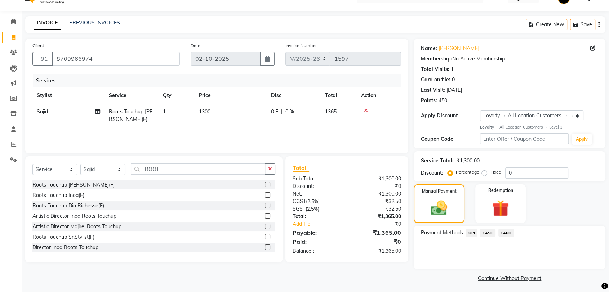
scroll to position [18, 0]
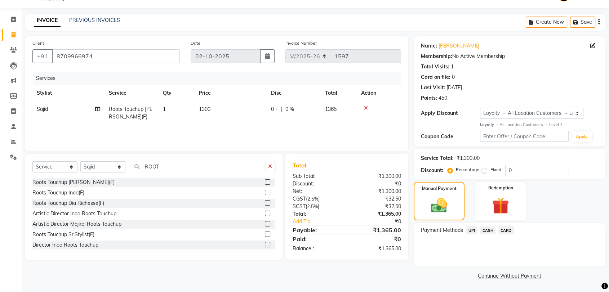
click at [468, 227] on span "UPI" at bounding box center [471, 230] width 11 height 8
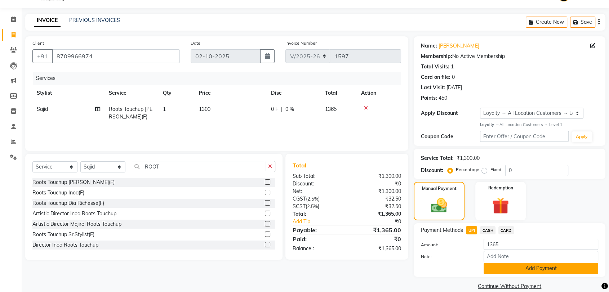
click at [548, 268] on button "Add Payment" at bounding box center [540, 268] width 115 height 11
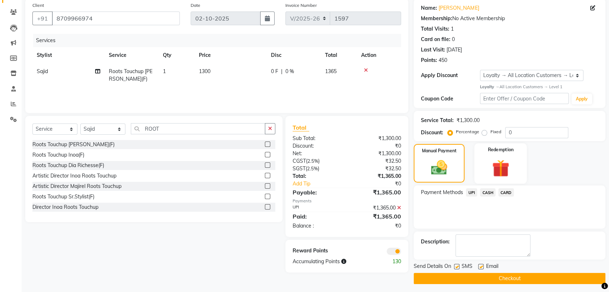
scroll to position [58, 0]
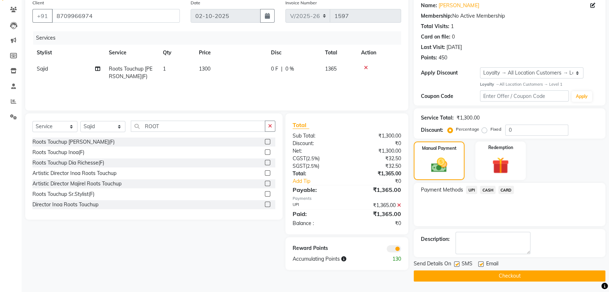
click at [536, 274] on button "Checkout" at bounding box center [510, 276] width 192 height 11
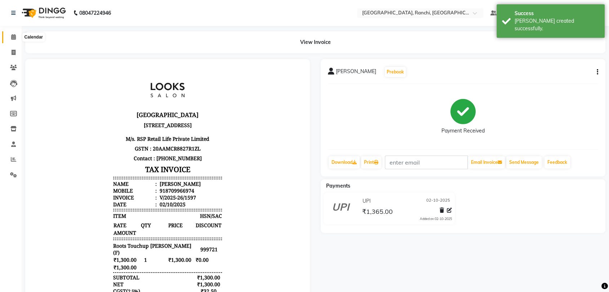
click at [15, 37] on icon at bounding box center [13, 36] width 5 height 5
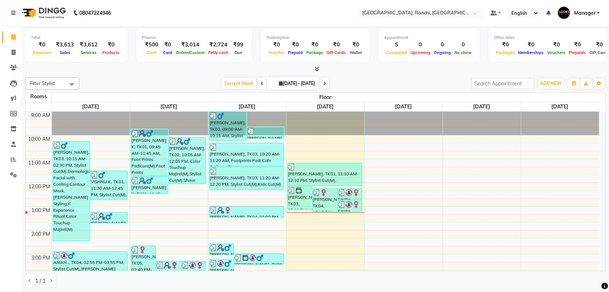
click at [317, 68] on icon at bounding box center [316, 68] width 5 height 5
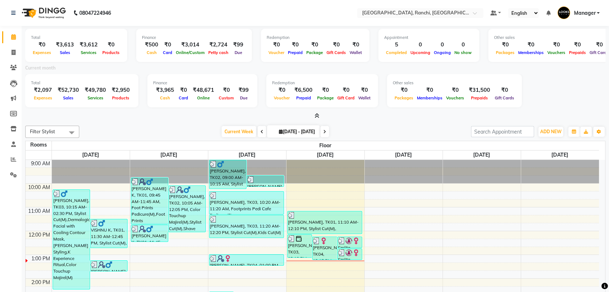
click at [316, 115] on icon at bounding box center [316, 115] width 5 height 5
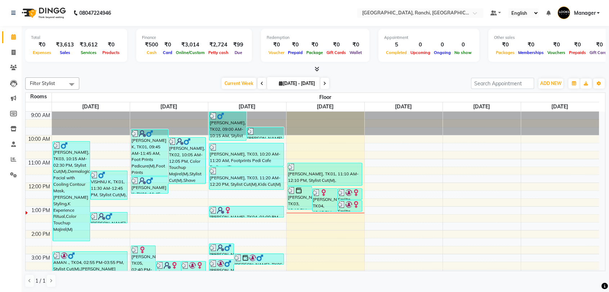
click at [141, 73] on div "Total ₹0 Expenses ₹3,613 Sales ₹3,612 Services ₹0 Products Finance ₹500 Cash ₹0…" at bounding box center [315, 159] width 587 height 267
